Goal: Transaction & Acquisition: Register for event/course

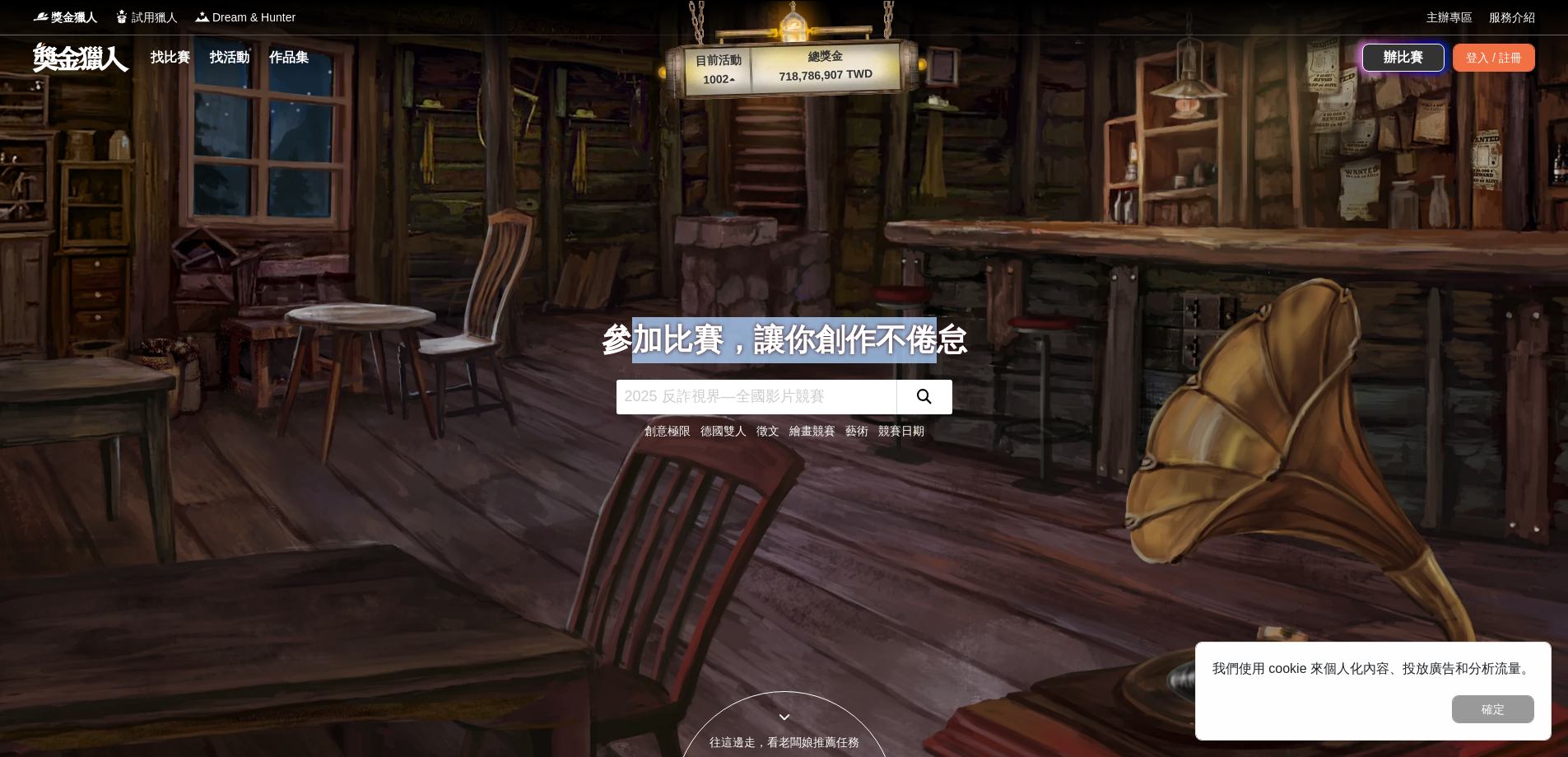
drag, startPoint x: 646, startPoint y: 334, endPoint x: 931, endPoint y: 342, distance: 285.1
click at [931, 342] on div "參加比賽，讓你創作不倦怠" at bounding box center [784, 340] width 365 height 46
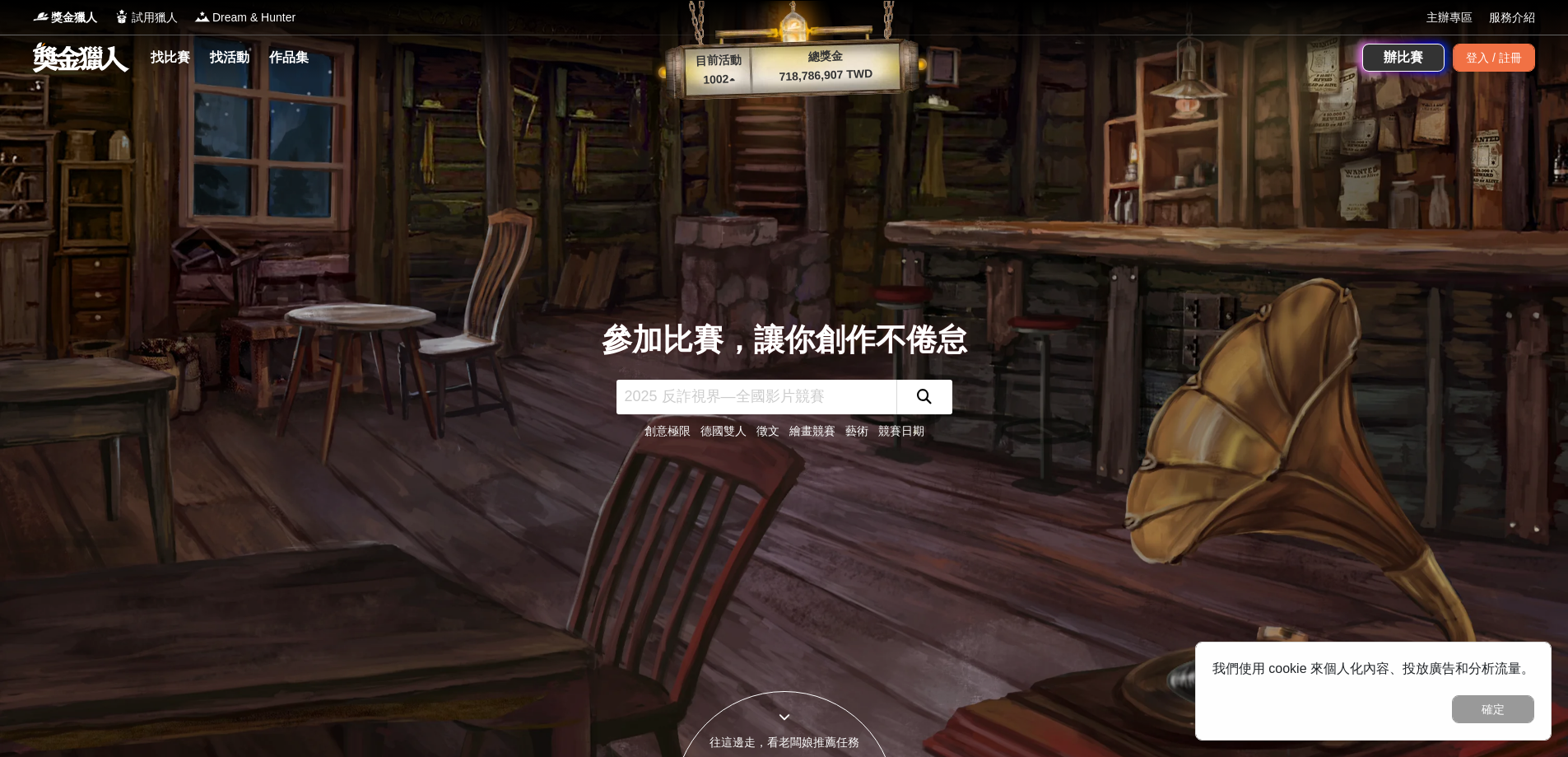
drag, startPoint x: 741, startPoint y: 72, endPoint x: 733, endPoint y: 78, distance: 10.0
click at [739, 73] on p "1002 ▴" at bounding box center [719, 80] width 67 height 20
click at [733, 78] on p "1002 ▴" at bounding box center [719, 80] width 67 height 20
drag, startPoint x: 712, startPoint y: 77, endPoint x: 815, endPoint y: 187, distance: 150.7
click at [760, 90] on div "目前活動 1002 ▴ 總獎金 718,786,907 TWD" at bounding box center [792, 50] width 280 height 101
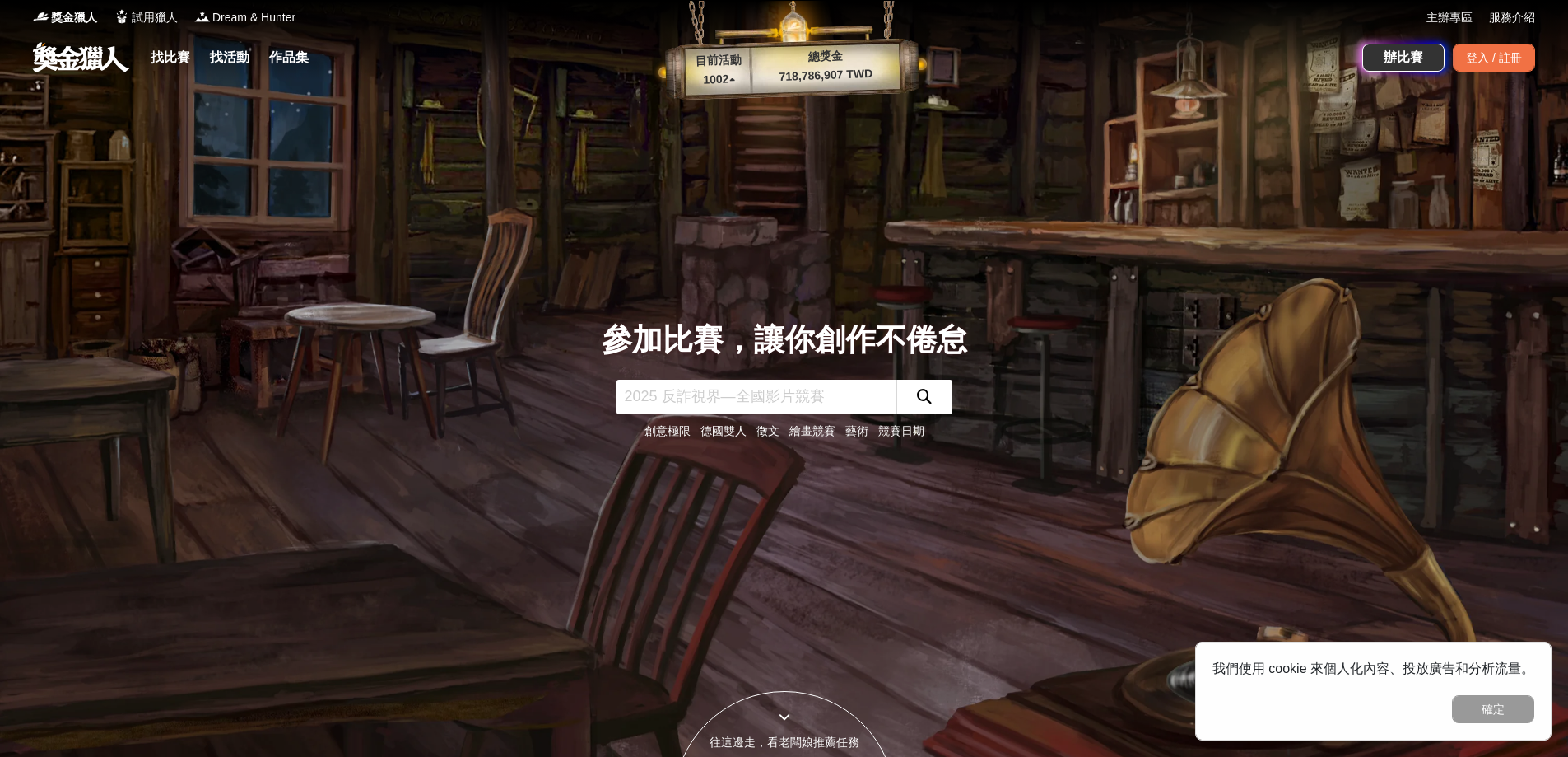
click at [816, 189] on div "參加比賽，讓你創作不倦怠 創意極限 [DEMOGRAPHIC_DATA]雙人 徵文 繪畫競賽 藝術 競賽日期" at bounding box center [784, 378] width 1087 height 757
drag, startPoint x: 711, startPoint y: 81, endPoint x: 750, endPoint y: 83, distance: 39.1
click at [750, 83] on p "1002 ▴" at bounding box center [719, 80] width 67 height 20
drag, startPoint x: 777, startPoint y: 79, endPoint x: 800, endPoint y: 79, distance: 23.0
click at [800, 79] on p "718,786,907 TWD" at bounding box center [825, 75] width 149 height 22
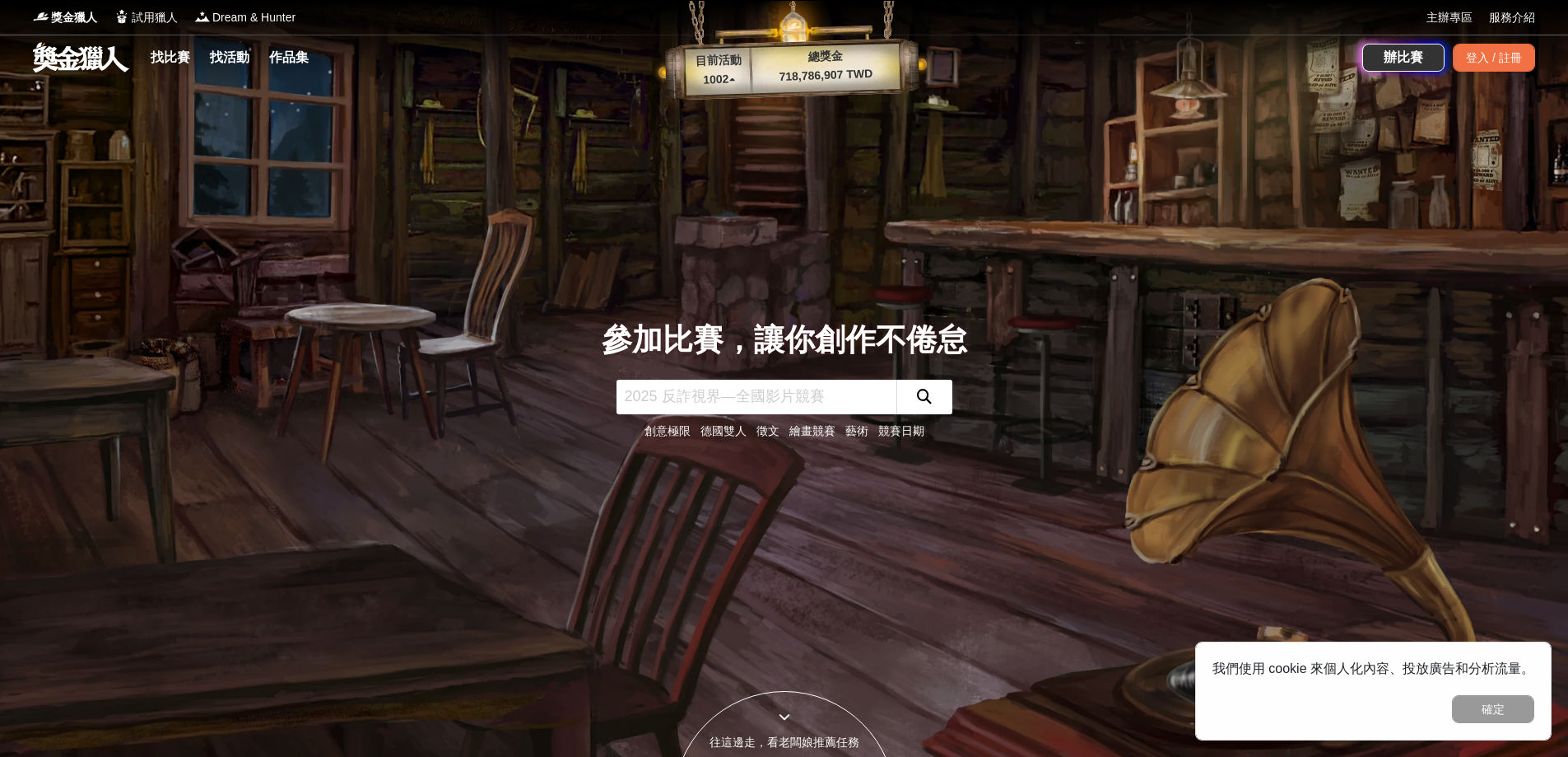
click at [812, 192] on div "參加比賽，讓你創作不倦怠 創意極限 [DEMOGRAPHIC_DATA]雙人 徵文 繪畫競賽 藝術 競賽日期" at bounding box center [784, 378] width 1087 height 757
click at [1477, 704] on button "確定" at bounding box center [1493, 708] width 82 height 28
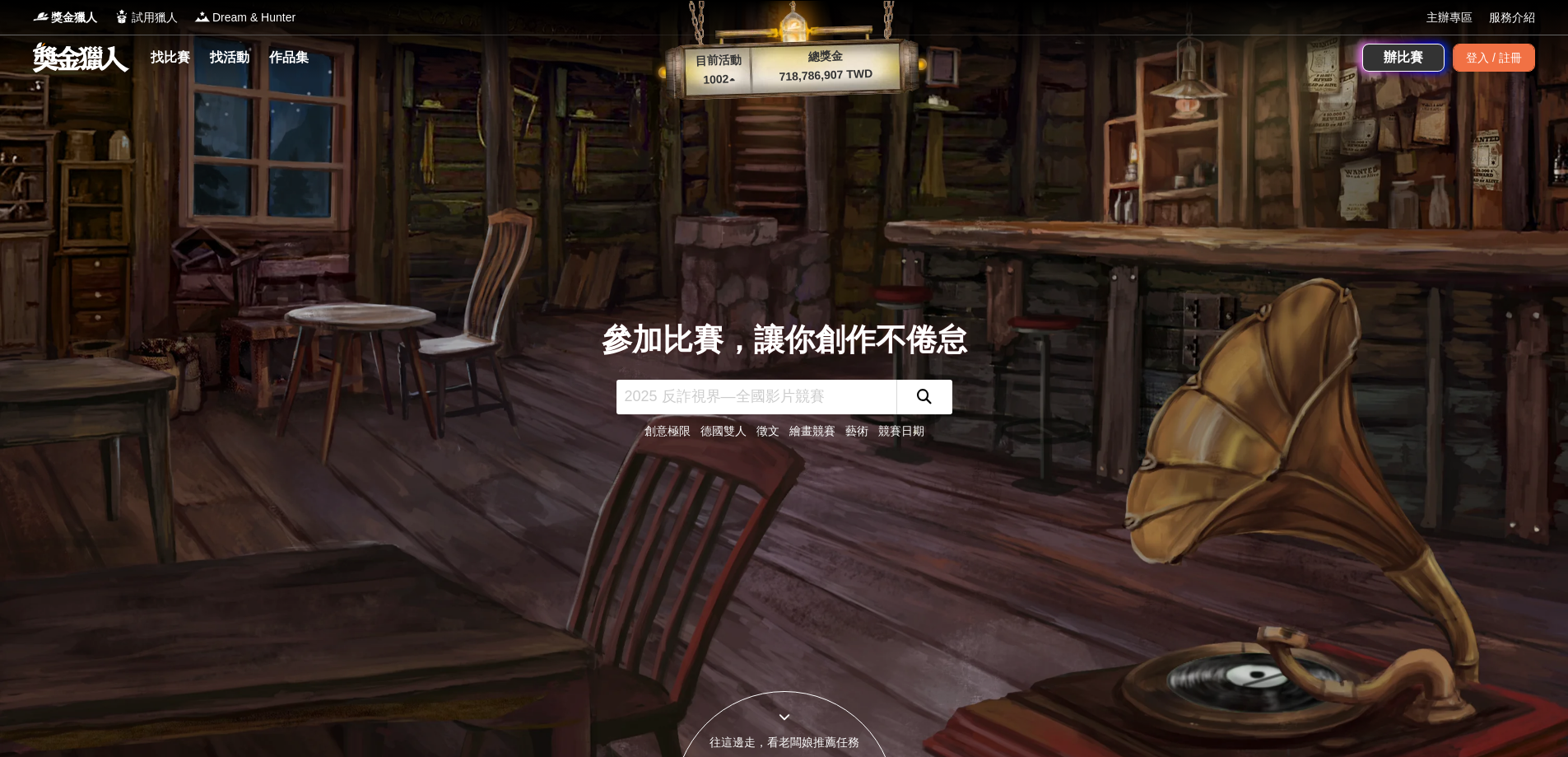
click at [731, 741] on div "往這邊走，看老闆娘推薦任務" at bounding box center [784, 743] width 221 height 17
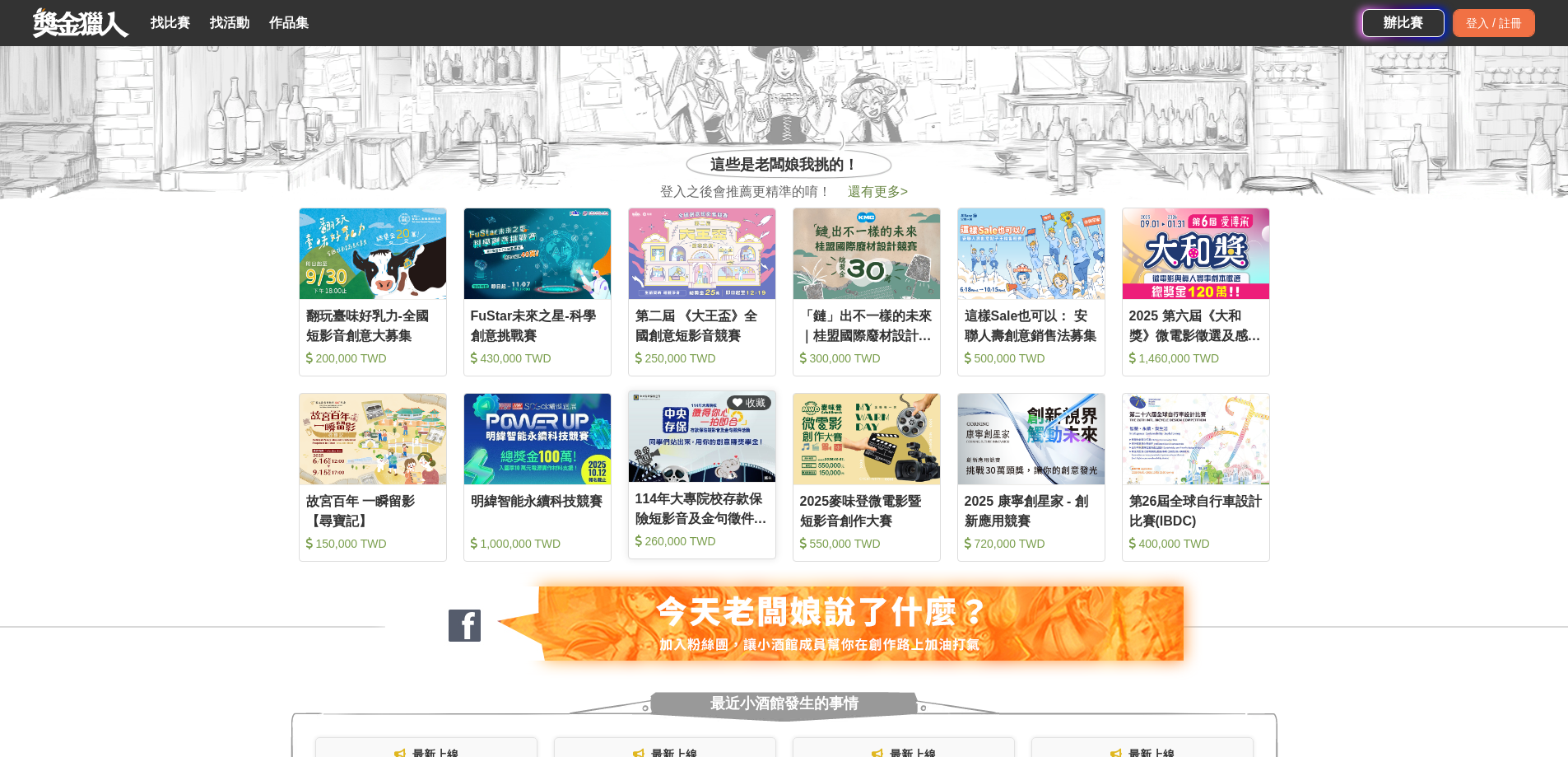
scroll to position [711, 0]
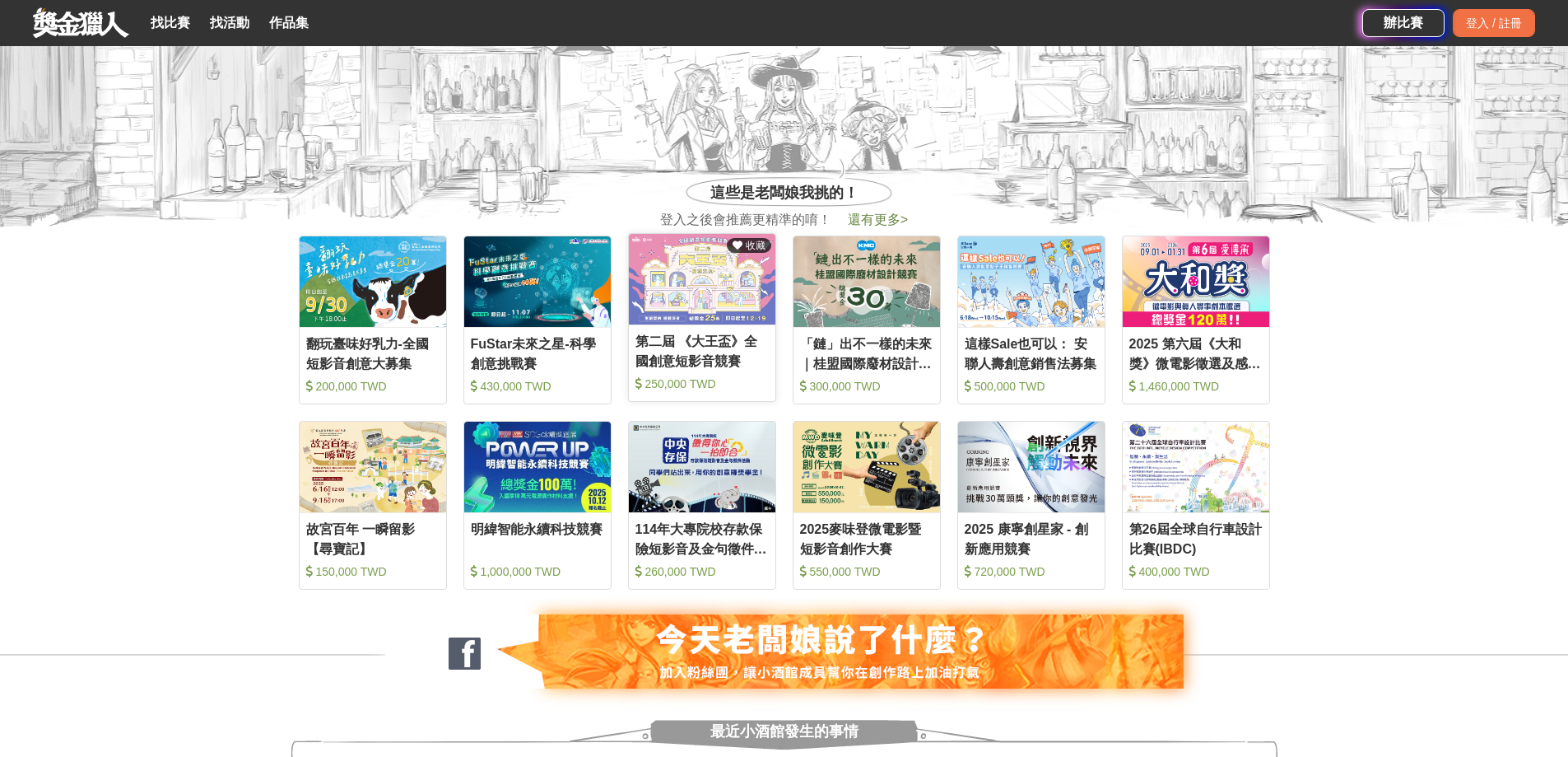
click at [692, 364] on div "第二屆 《大王盃》全國創意短影音競賽" at bounding box center [701, 350] width 133 height 37
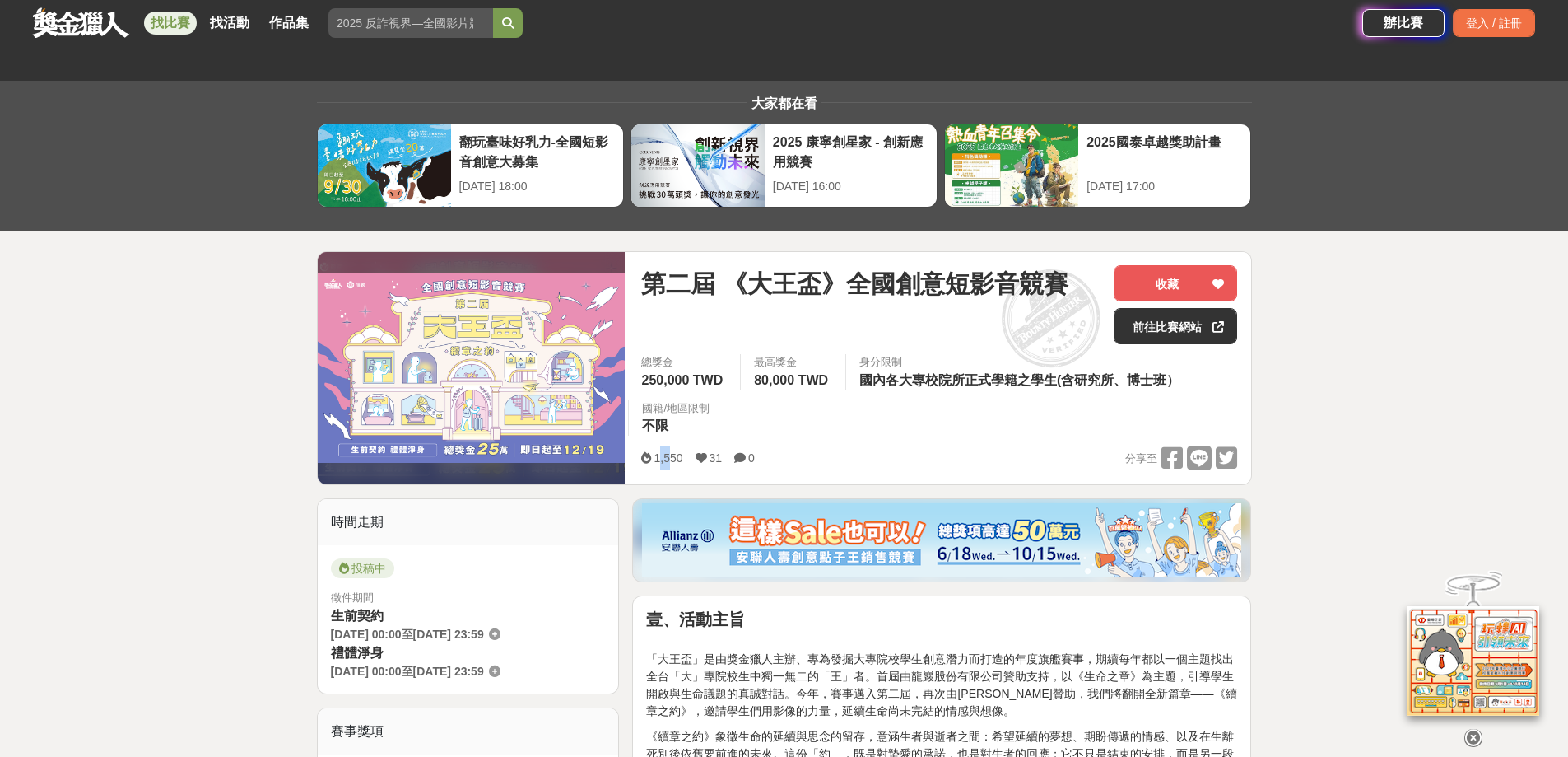
drag, startPoint x: 673, startPoint y: 463, endPoint x: 662, endPoint y: 461, distance: 11.2
click at [662, 461] on span "1,550" at bounding box center [667, 458] width 29 height 13
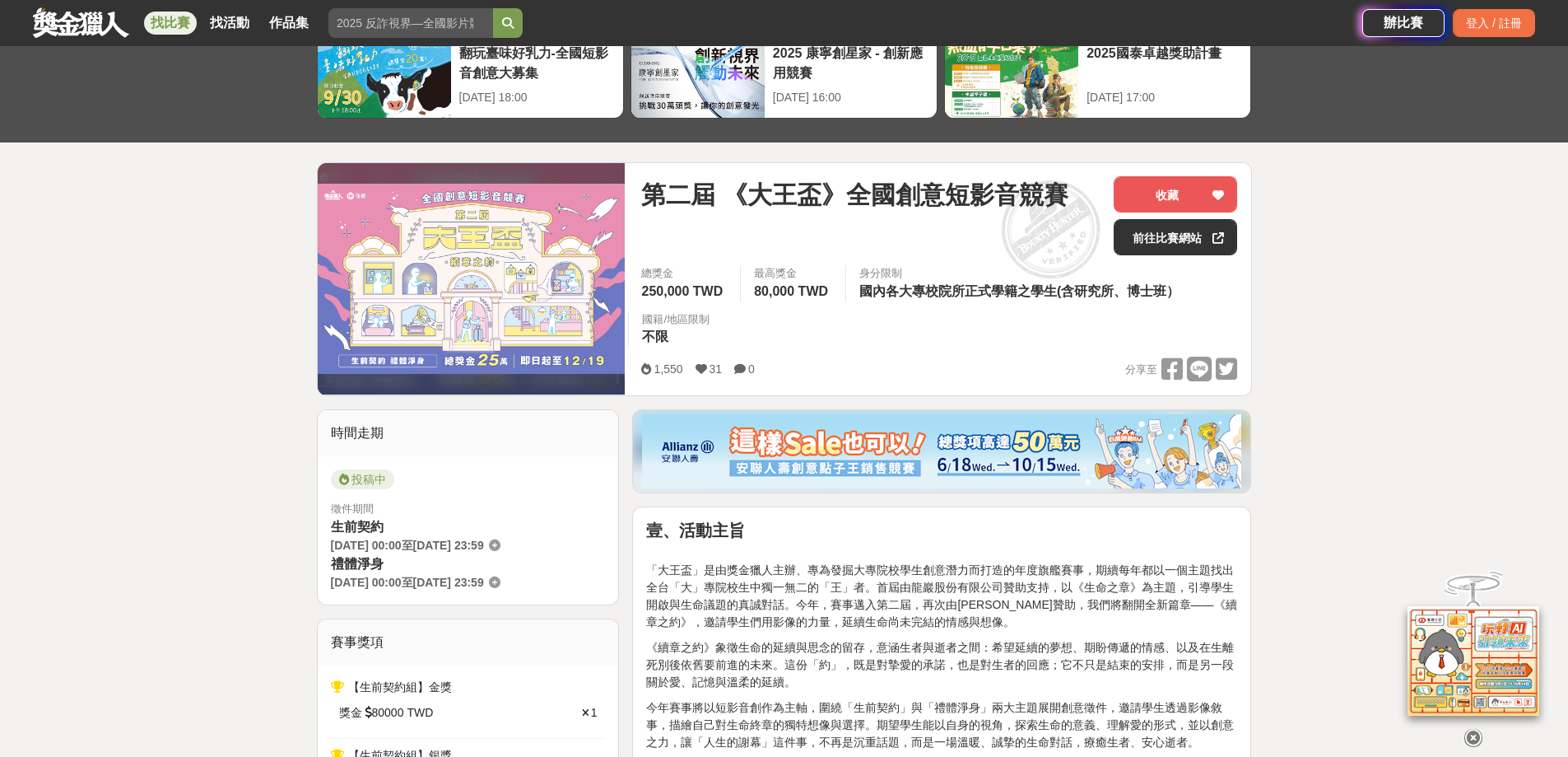
scroll to position [83, 0]
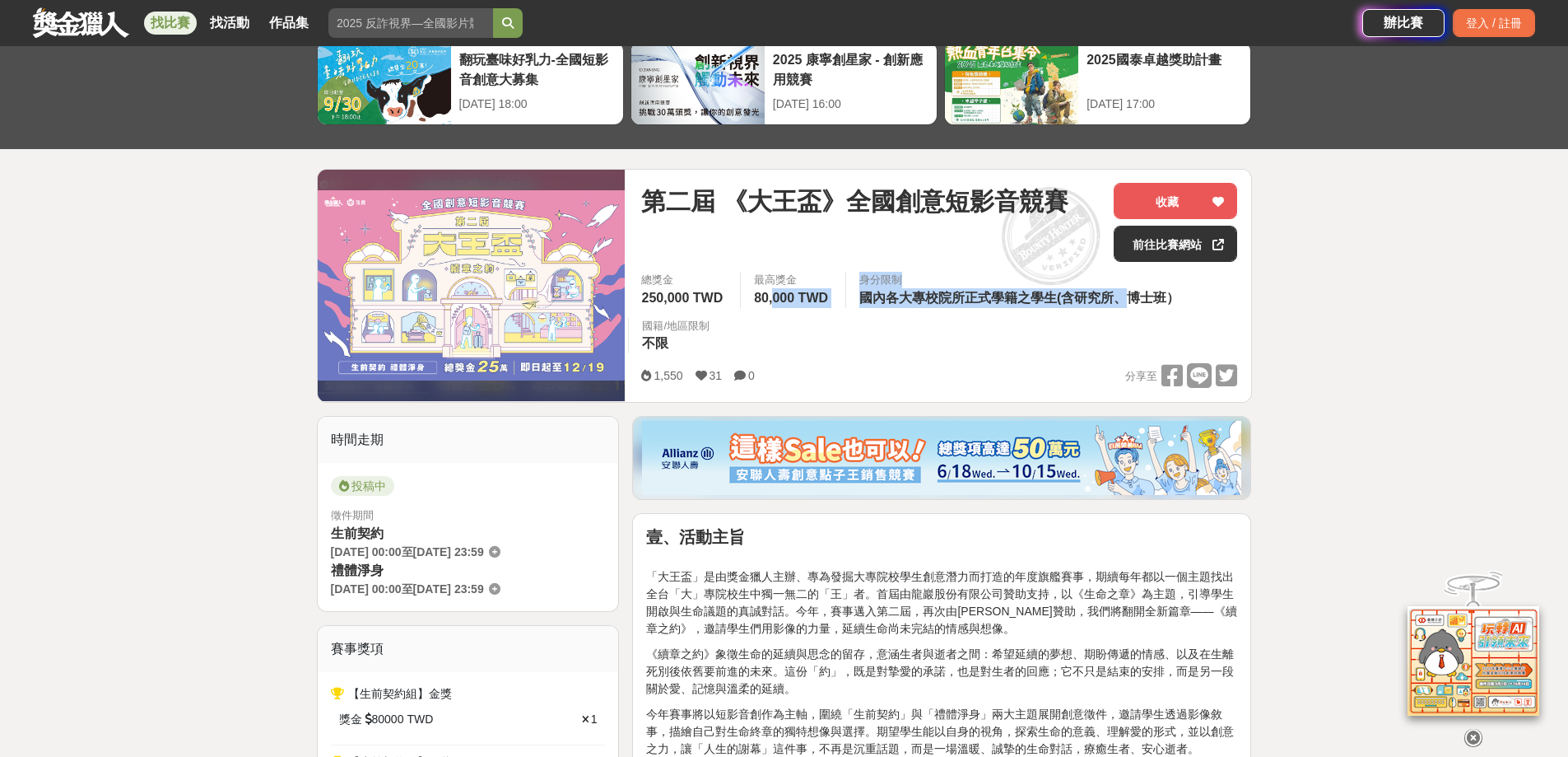
drag, startPoint x: 1130, startPoint y: 299, endPoint x: 776, endPoint y: 351, distance: 357.8
click at [776, 351] on div "總獎金 250,000 TWD 最高獎金 80,000 TWD 身分限制 國內各大專校院所正式學籍之學生(含研究所、博士班） 國籍/地區限制 不限" at bounding box center [939, 317] width 622 height 91
click at [878, 358] on div "總獎金 250,000 TWD 最高獎金 80,000 TWD 身分限制 國內各大專校院所正式學籍之學生(含研究所、博士班） 國籍/地區限制 不限" at bounding box center [939, 317] width 622 height 91
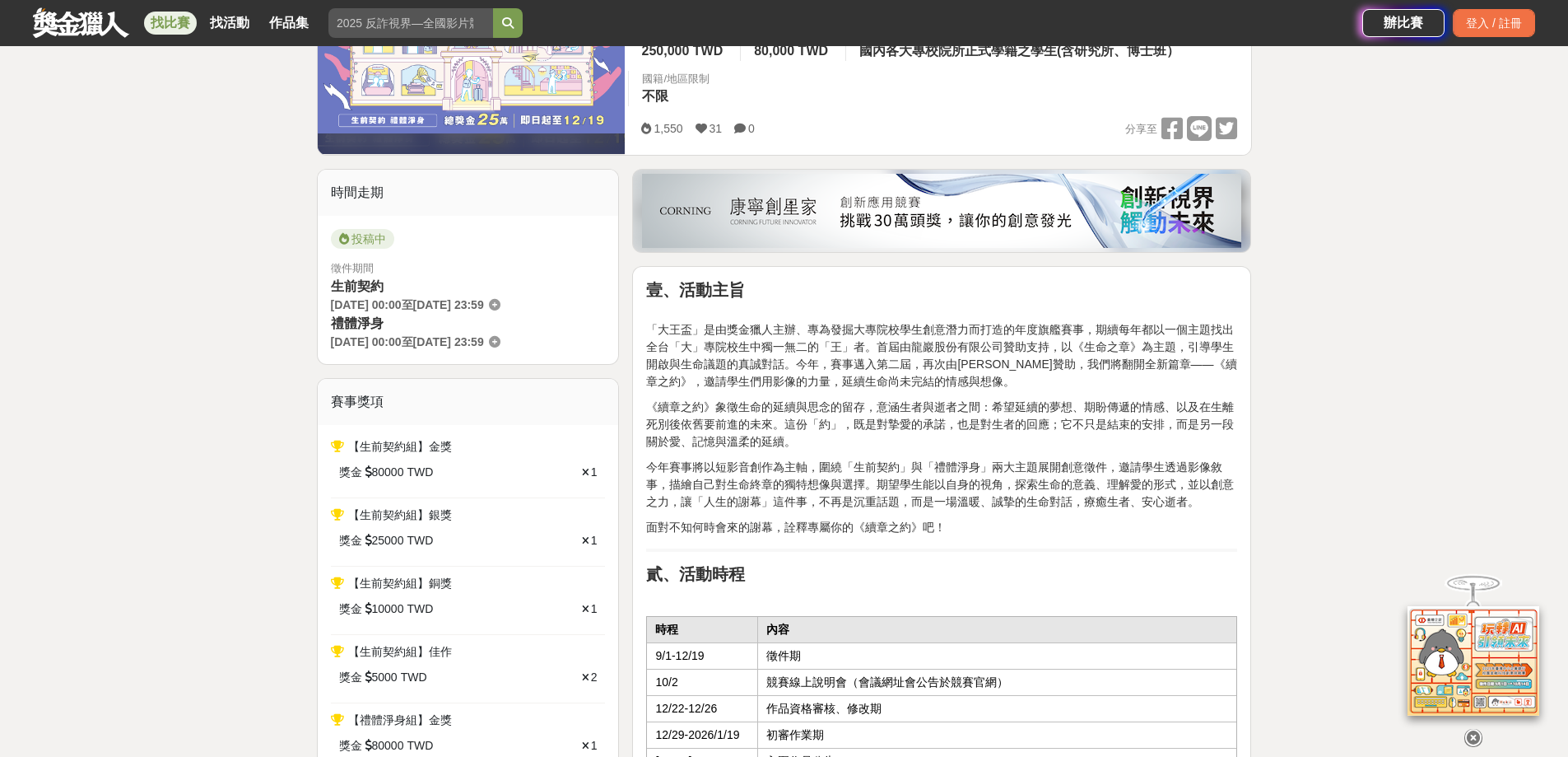
scroll to position [0, 0]
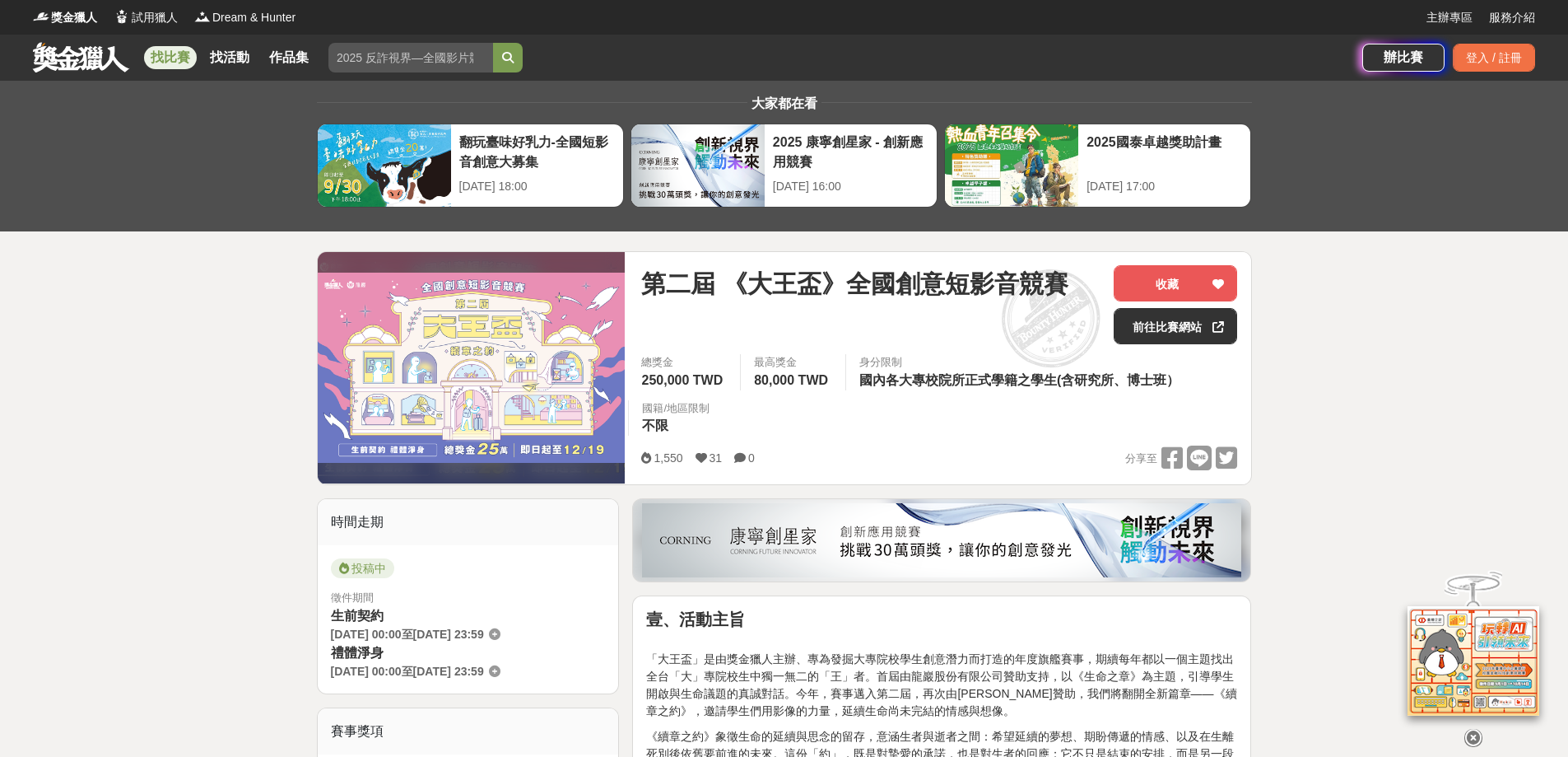
click at [161, 58] on link "找比賽" at bounding box center [170, 58] width 53 height 23
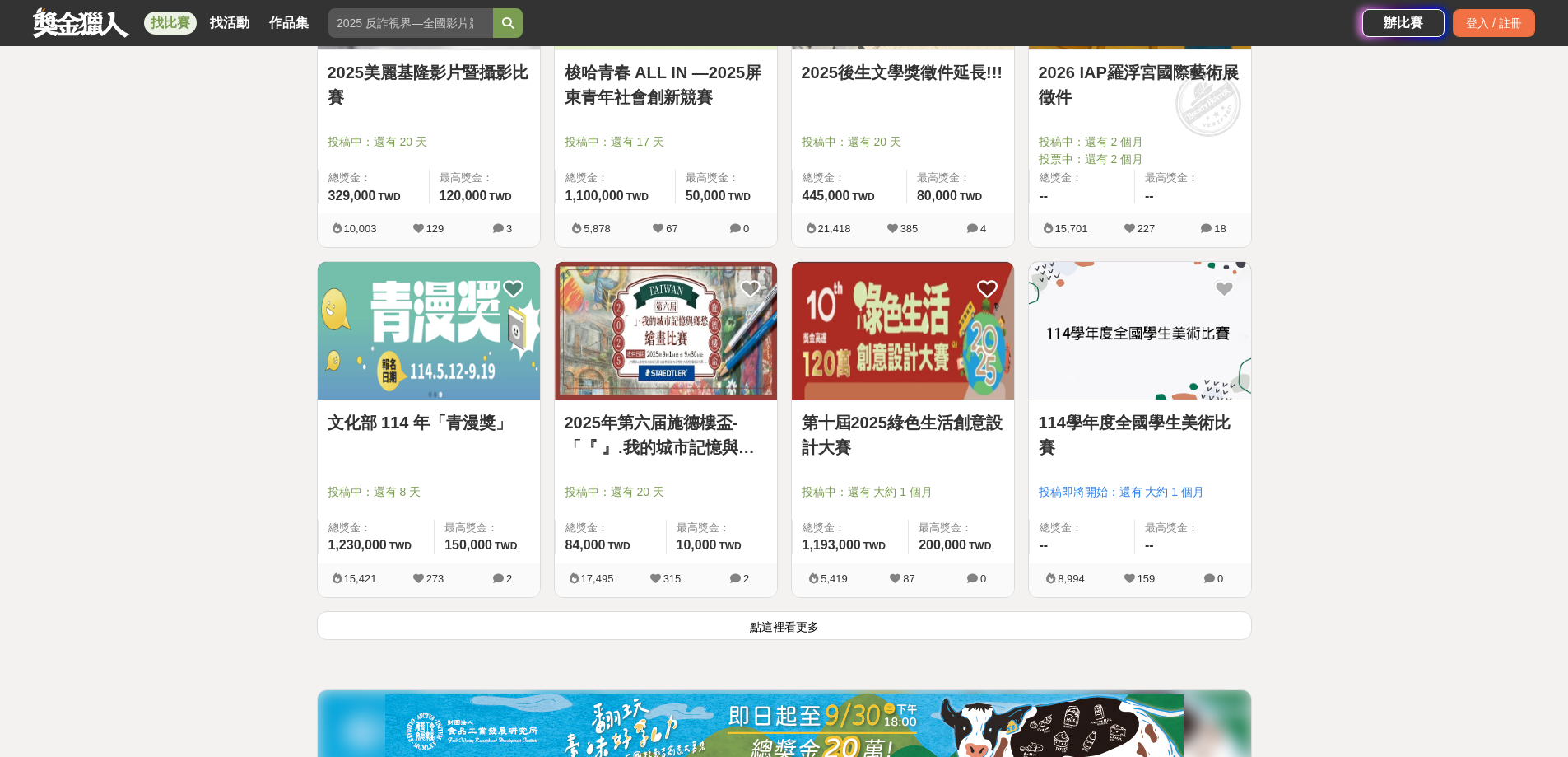
scroll to position [1975, 0]
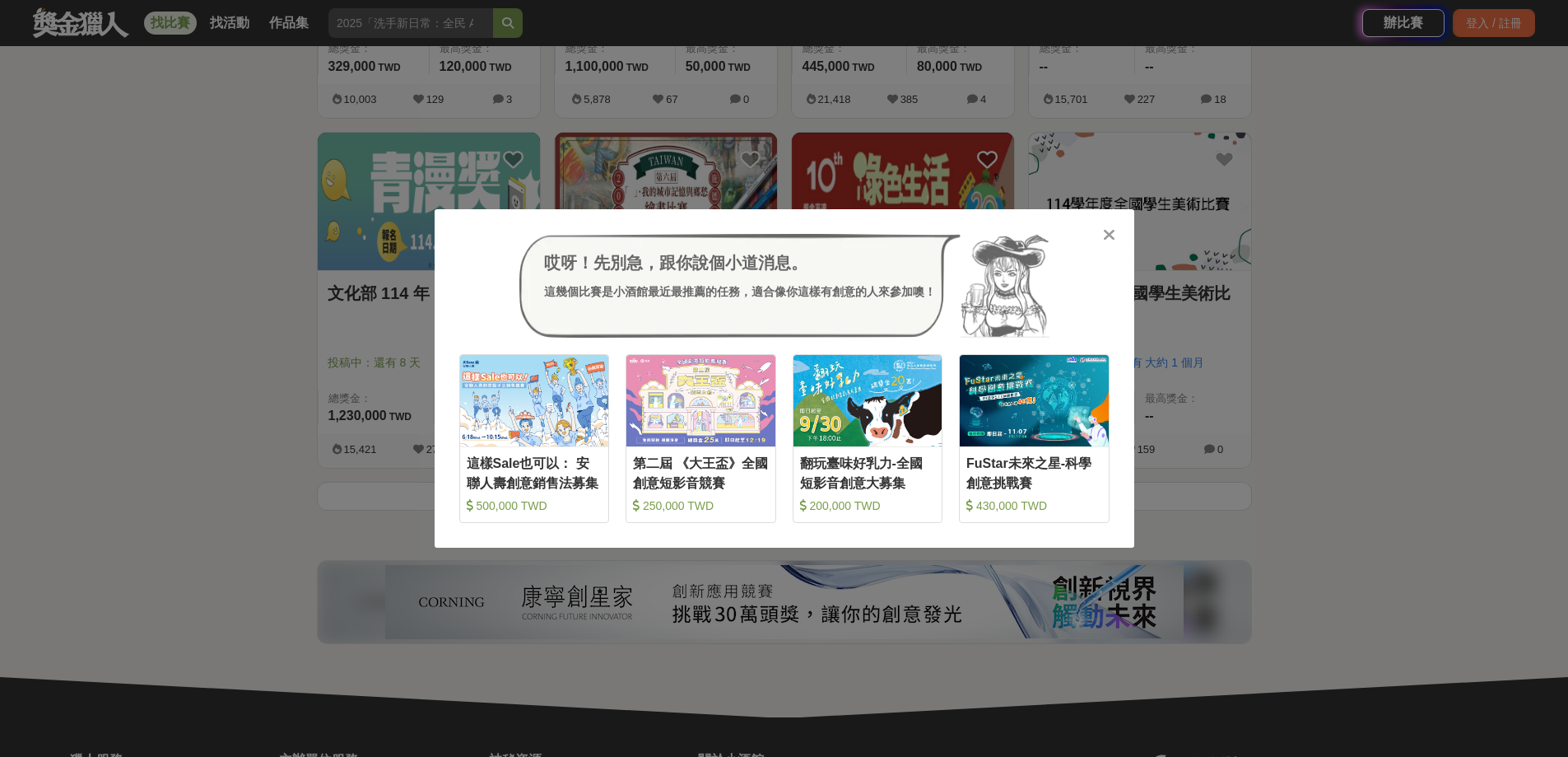
click at [1122, 241] on div "哎呀！先別急，跟你說個小道消息。 這幾個比賽是小酒館最近最推薦的任務，適合像你這樣有創意的人來參加噢！ 收藏 這樣Sale也可以： 安聯人壽創意銷售法募集 5…" at bounding box center [784, 378] width 699 height 339
click at [1109, 230] on icon at bounding box center [1109, 234] width 12 height 16
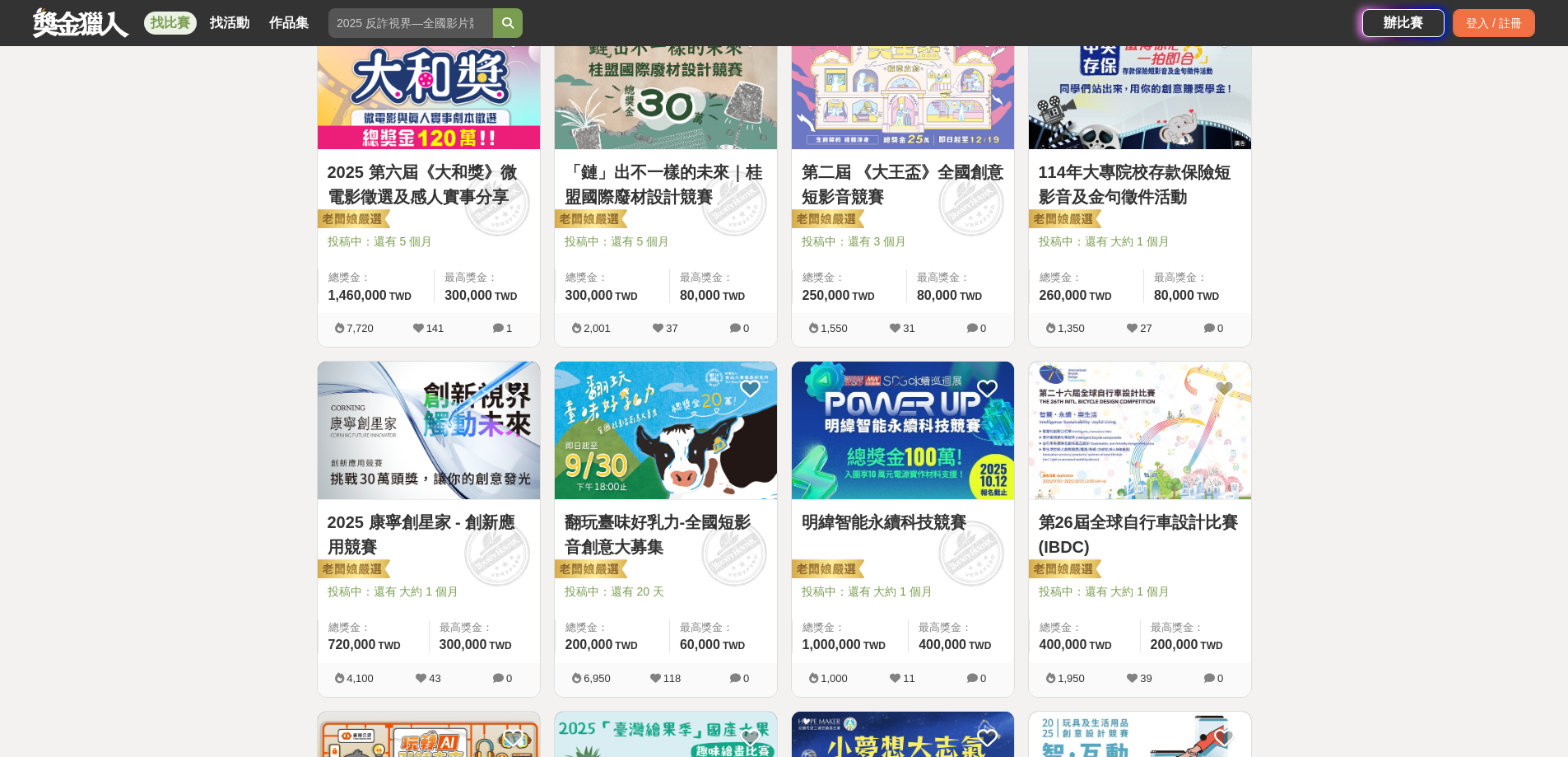
scroll to position [658, 0]
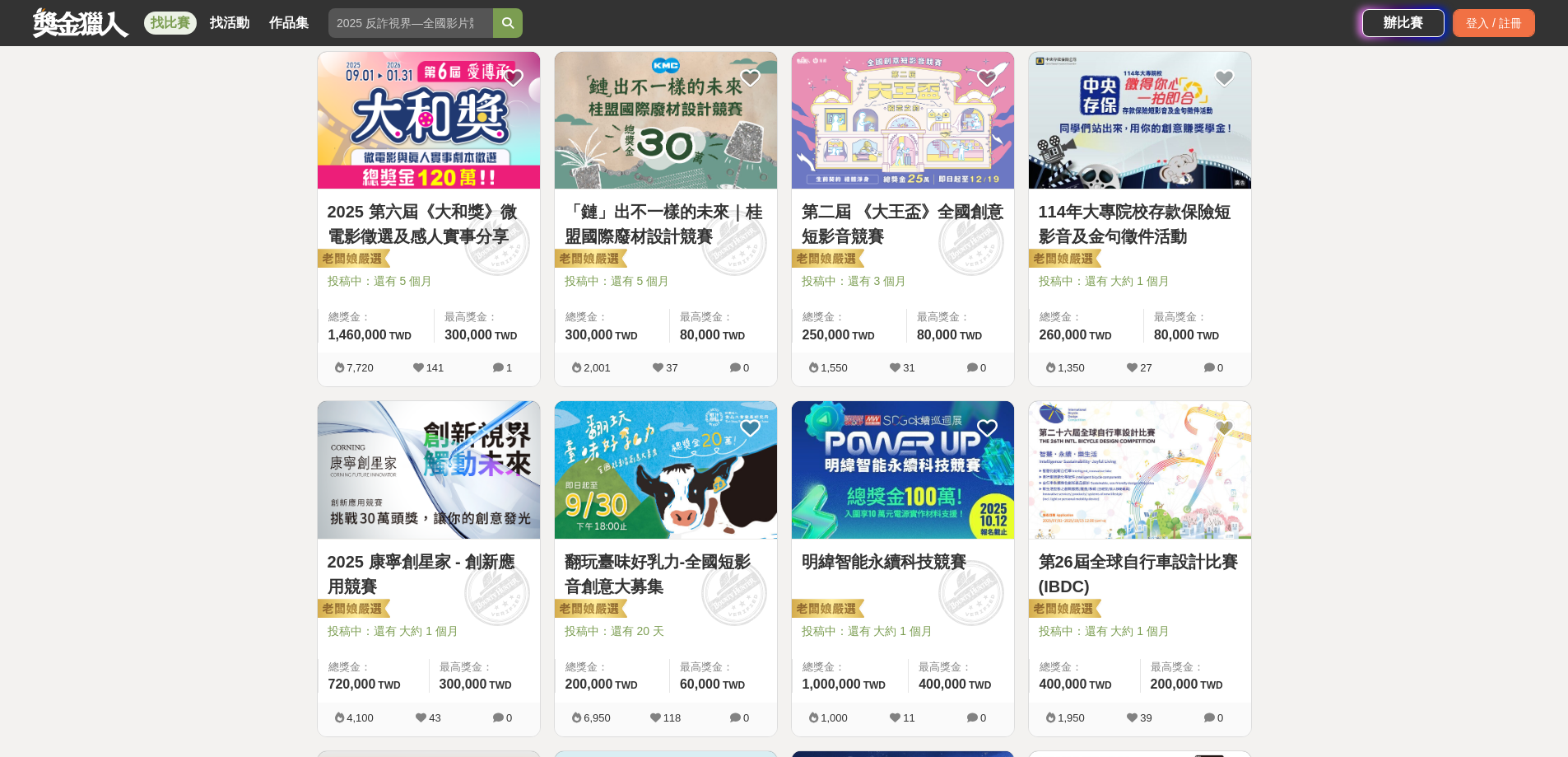
click at [1392, 437] on div "全部 設計 影像 寫作 商業 音樂 運動 其他 國際 所有分類 進階篩選 908 個比賽 綜合 熱門 獎金 截止 最新 尚未截止 台灣 重置條件 這樣Sale…" at bounding box center [784, 728] width 1568 height 2613
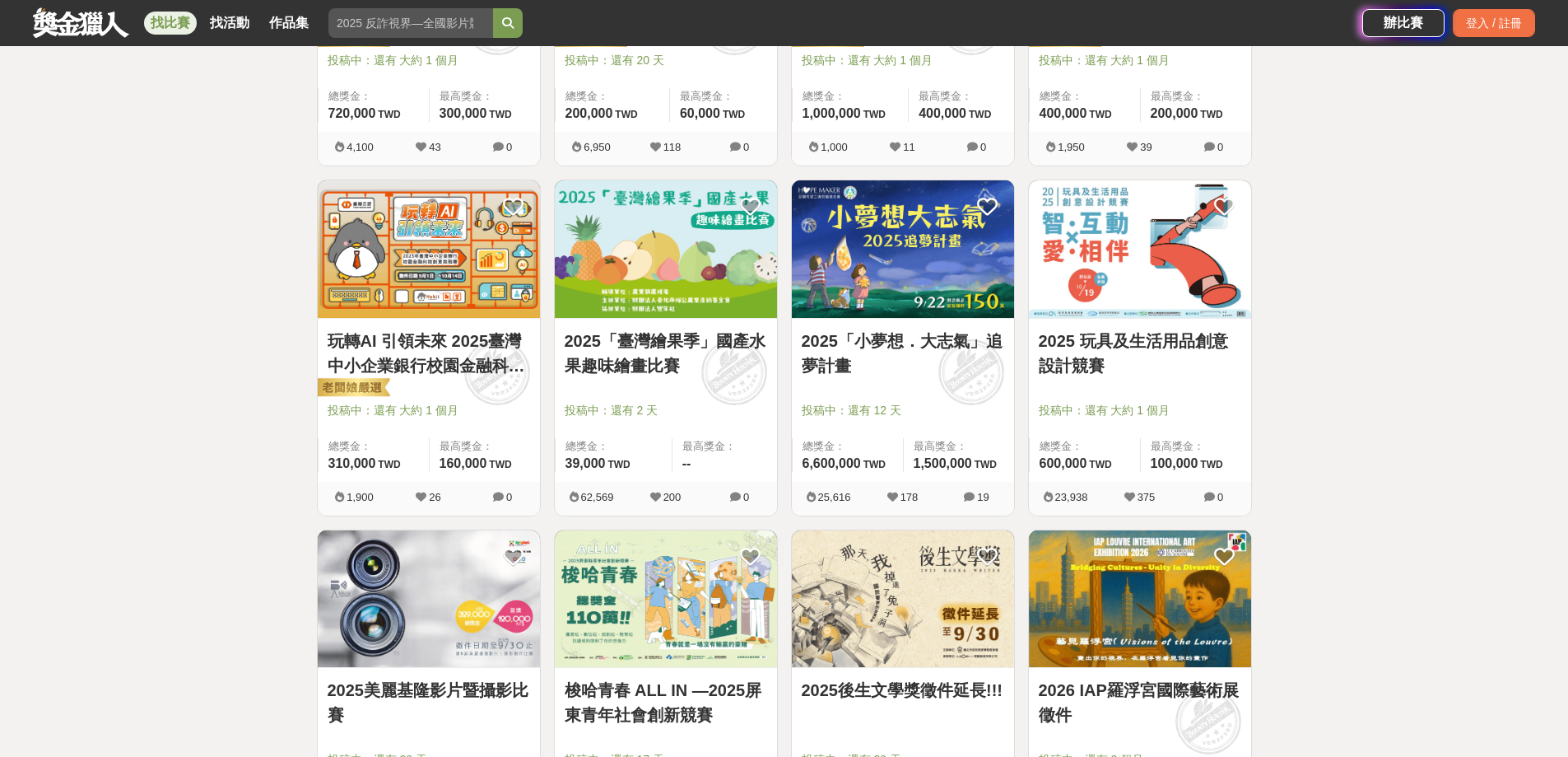
scroll to position [1235, 0]
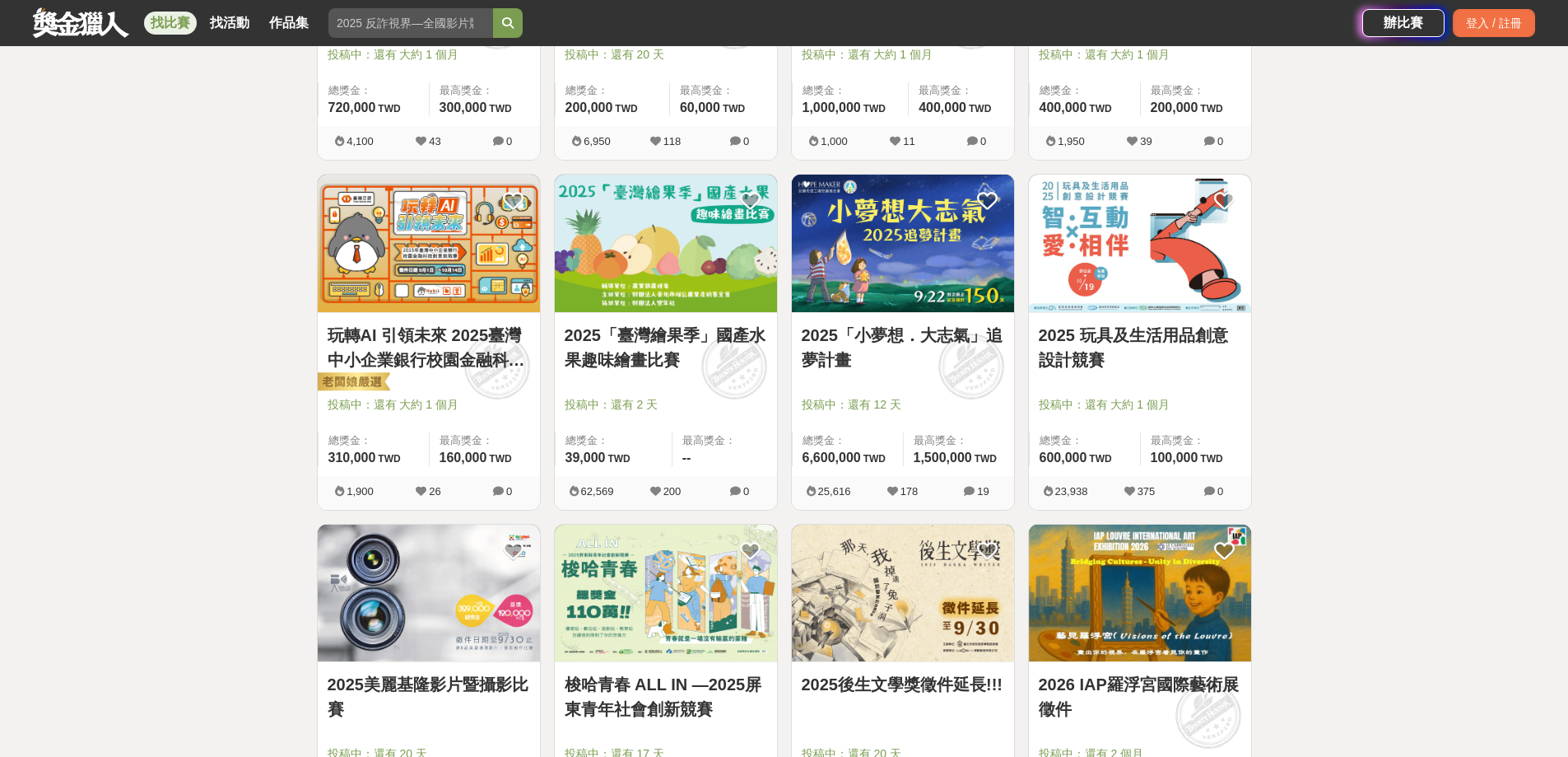
click at [148, 614] on div "全部 設計 影像 寫作 商業 音樂 運動 其他 國際 所有分類 進階篩選 908 個比賽 綜合 熱門 獎金 截止 最新 尚未截止 台灣 重置條件 這樣Sale…" at bounding box center [784, 152] width 1568 height 2613
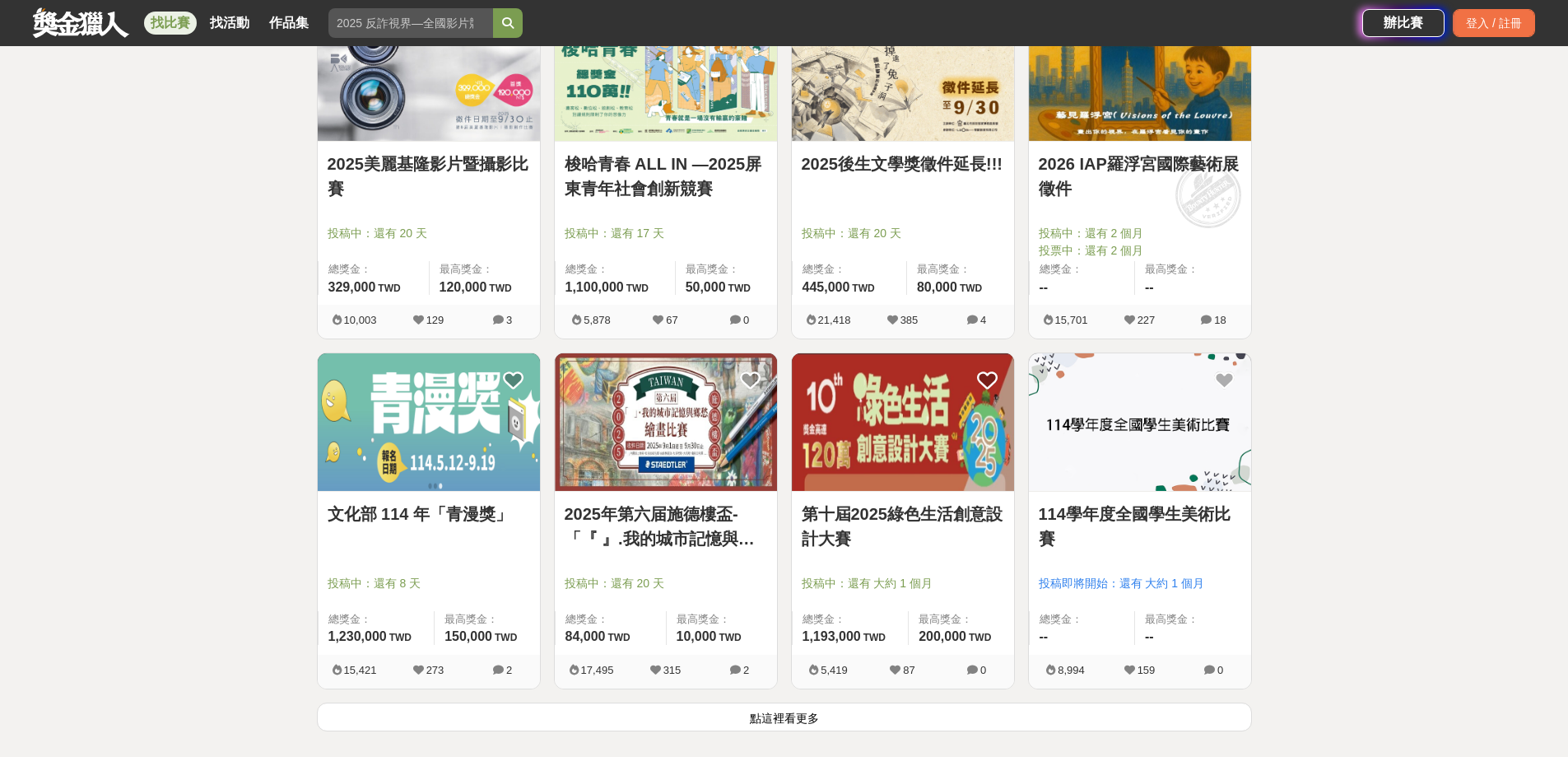
scroll to position [2167, 0]
